Goal: Task Accomplishment & Management: Manage account settings

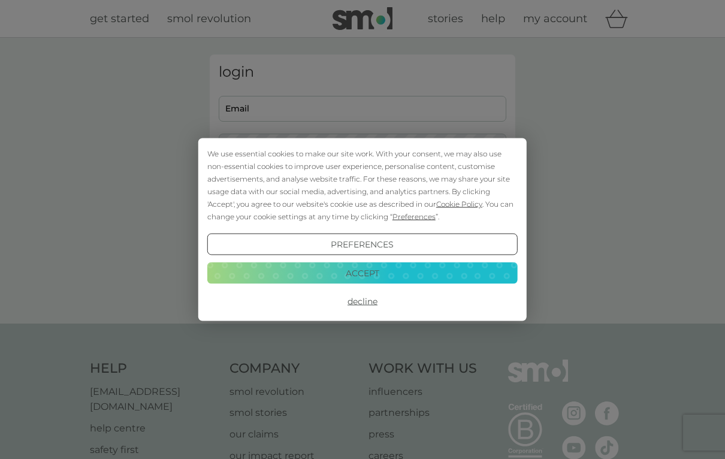
click at [241, 274] on button "Accept" at bounding box center [362, 273] width 310 height 22
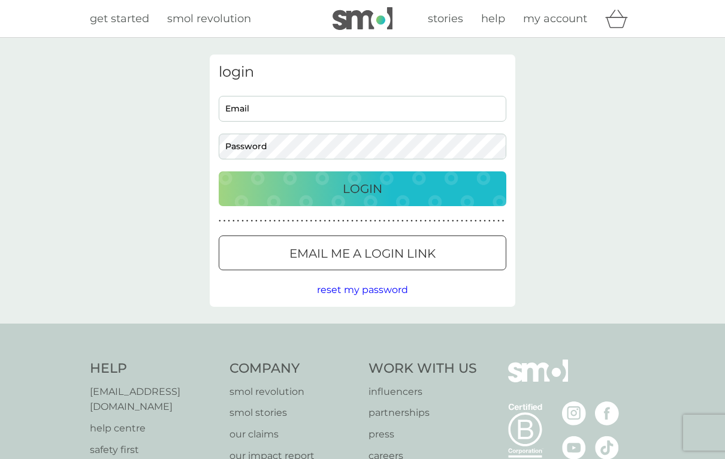
click at [246, 112] on input "Email" at bounding box center [363, 109] width 288 height 26
type input "[EMAIL_ADDRESS][DOMAIN_NAME]"
click at [466, 192] on div "Login" at bounding box center [363, 188] width 264 height 19
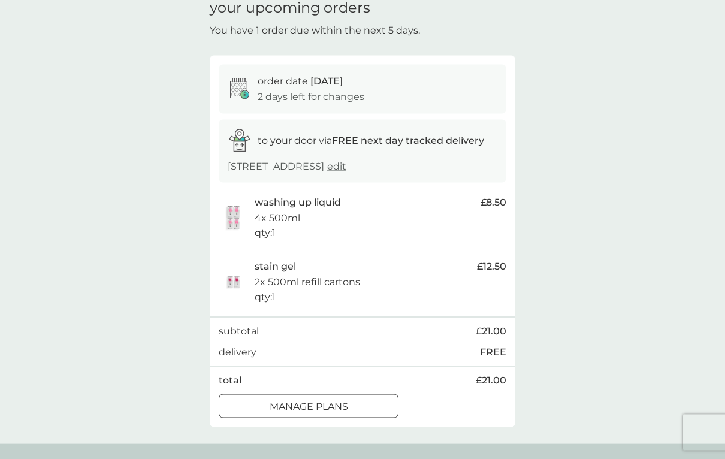
scroll to position [56, 0]
click at [241, 400] on div "manage plans" at bounding box center [308, 406] width 179 height 16
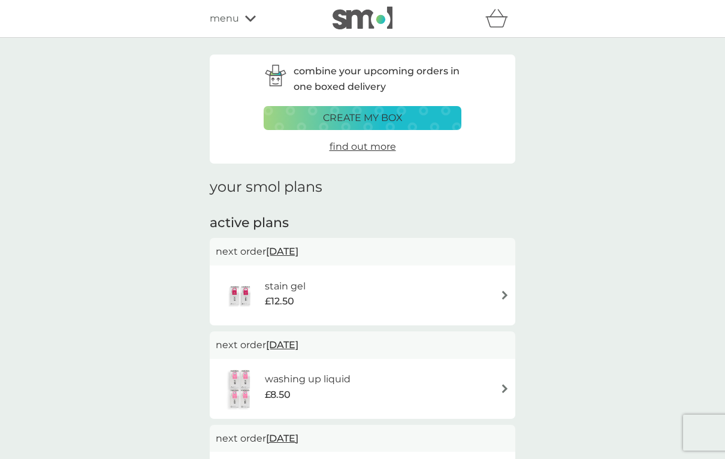
click at [288, 248] on span "[DATE]" at bounding box center [282, 251] width 32 height 23
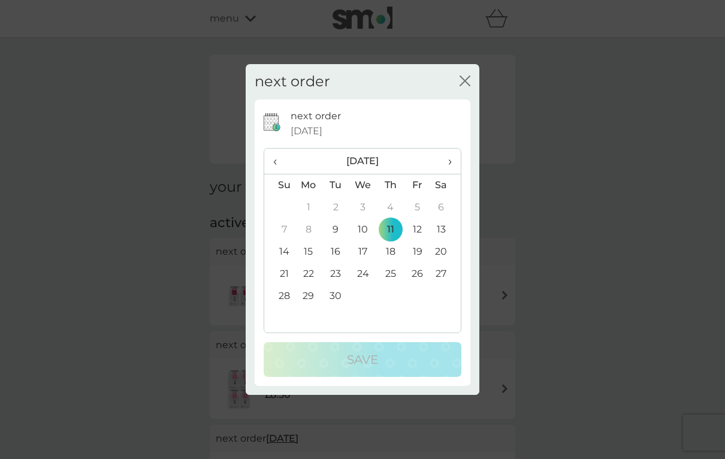
click at [140, 253] on div "next order close next order [DATE] ‹ [DATE] › Su Mo Tu We Th Fr Sa 31 1 2 3 4 5…" at bounding box center [362, 229] width 725 height 459
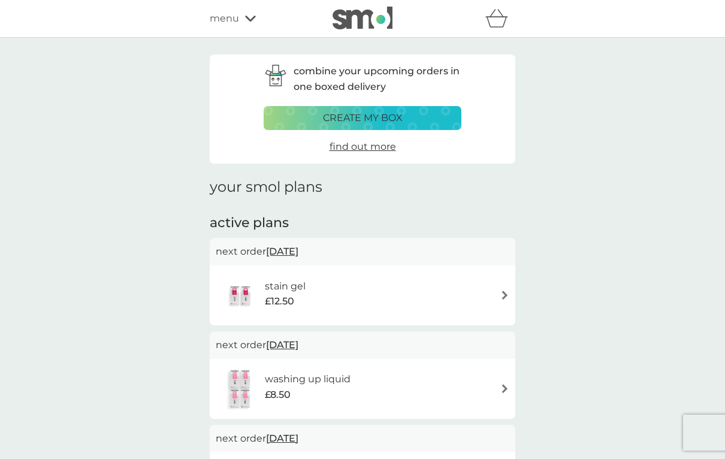
click at [414, 296] on div "stain gel £12.50" at bounding box center [363, 295] width 294 height 42
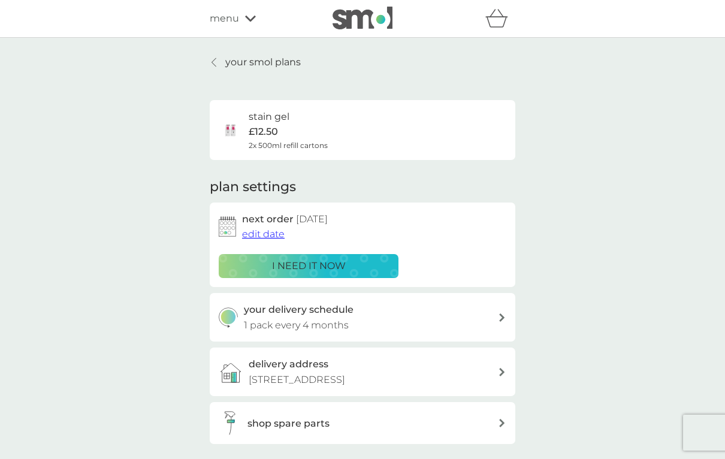
click at [256, 237] on span "edit date" at bounding box center [263, 233] width 43 height 11
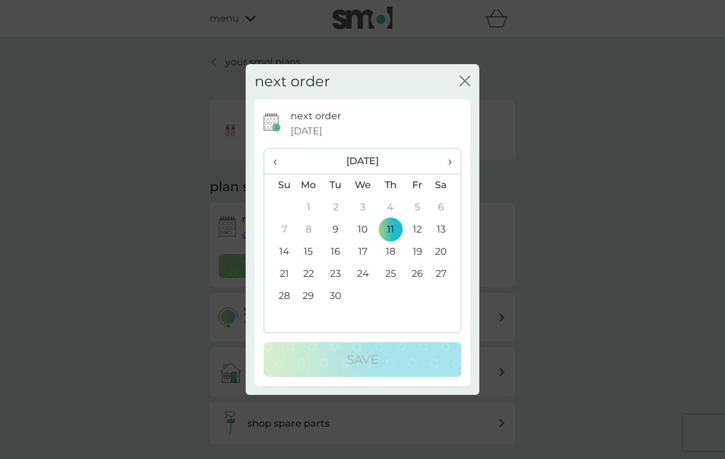
click at [454, 164] on th "›" at bounding box center [446, 162] width 30 height 26
click at [309, 237] on td "6" at bounding box center [309, 230] width 28 height 22
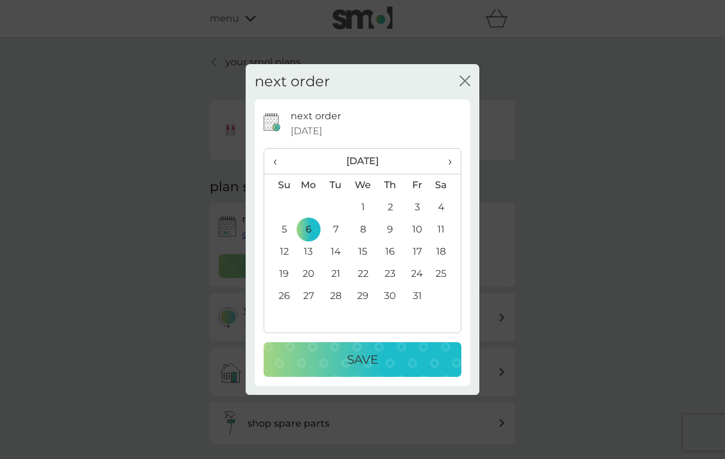
click at [370, 369] on p "Save" at bounding box center [362, 359] width 31 height 19
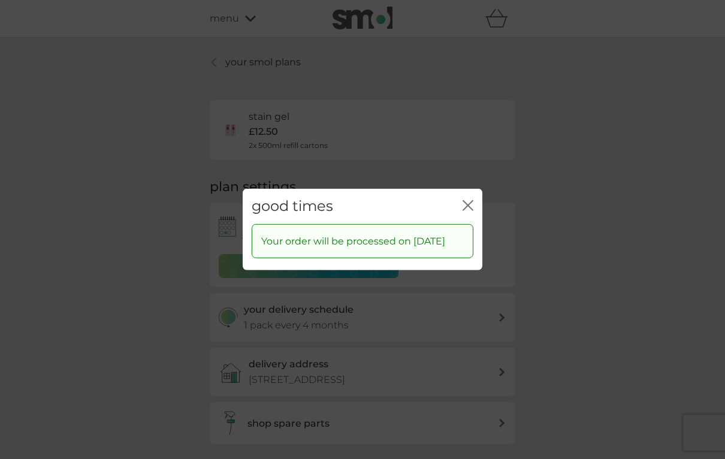
click at [468, 208] on icon "close" at bounding box center [468, 205] width 11 height 11
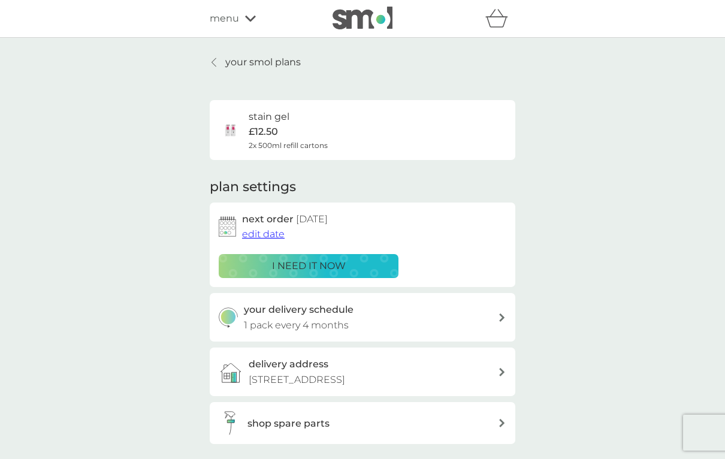
click at [203, 60] on div "your smol plans stain gel £12.50 2x 500ml refill cartons plan settings next ord…" at bounding box center [363, 287] width 324 height 465
click at [220, 65] on link "your smol plans" at bounding box center [255, 63] width 91 height 16
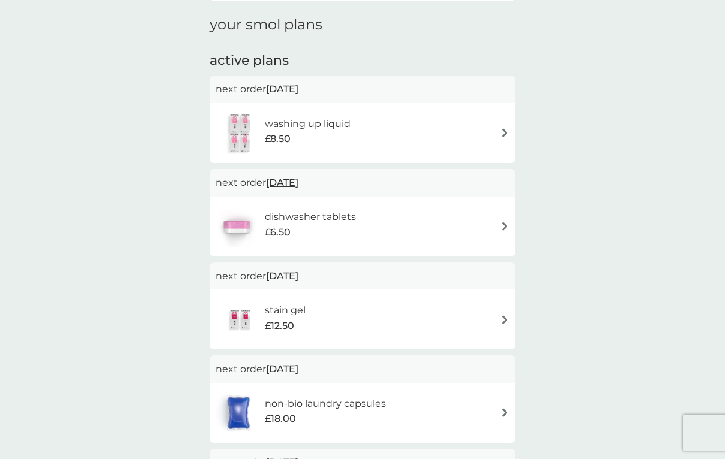
scroll to position [162, 0]
click at [278, 92] on span "11 Sep 2025" at bounding box center [282, 89] width 32 height 23
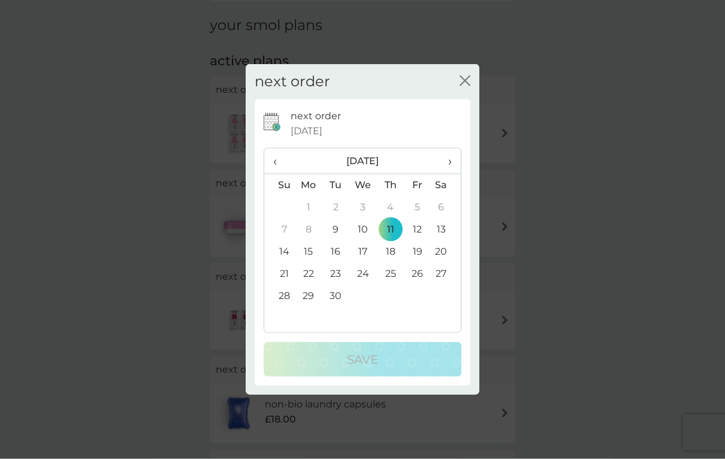
scroll to position [162, 0]
click at [447, 167] on span "›" at bounding box center [446, 161] width 12 height 25
click at [301, 233] on td "6" at bounding box center [309, 230] width 28 height 22
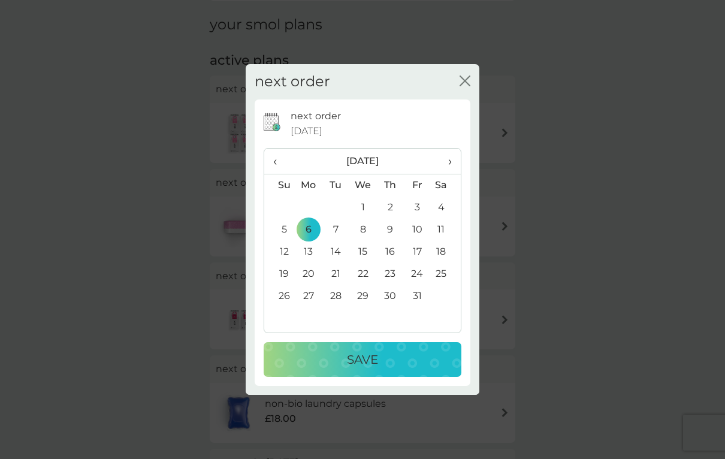
click at [344, 364] on div "Save" at bounding box center [363, 359] width 174 height 19
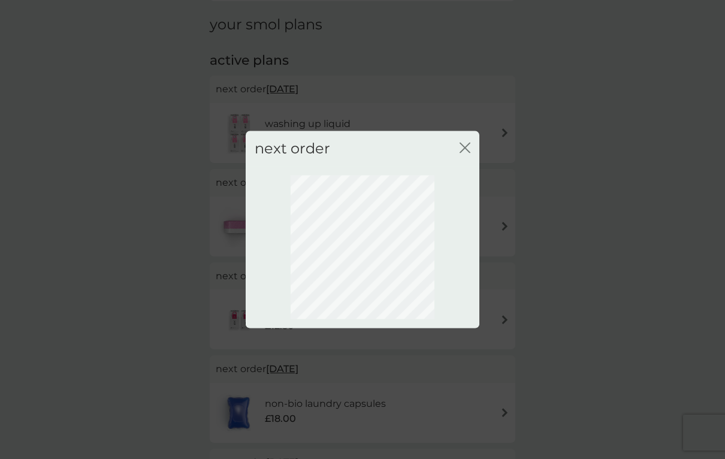
scroll to position [28, 0]
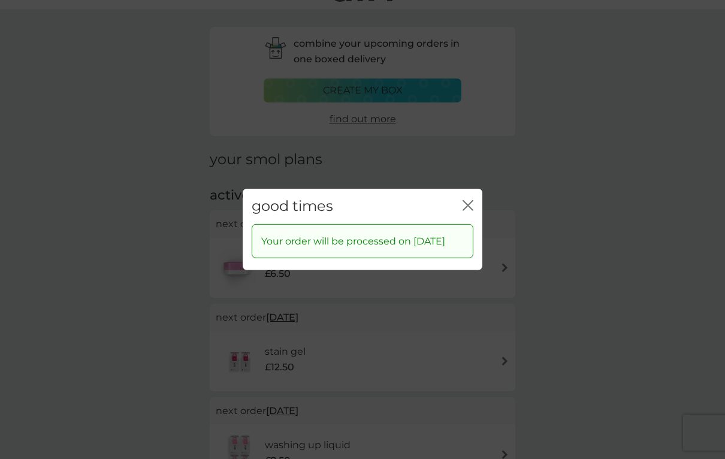
click at [471, 202] on icon "close" at bounding box center [468, 205] width 11 height 11
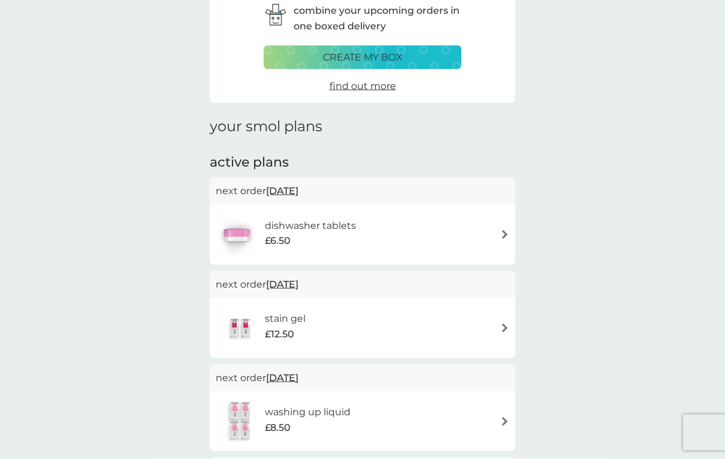
scroll to position [0, 0]
